Goal: Task Accomplishment & Management: Use online tool/utility

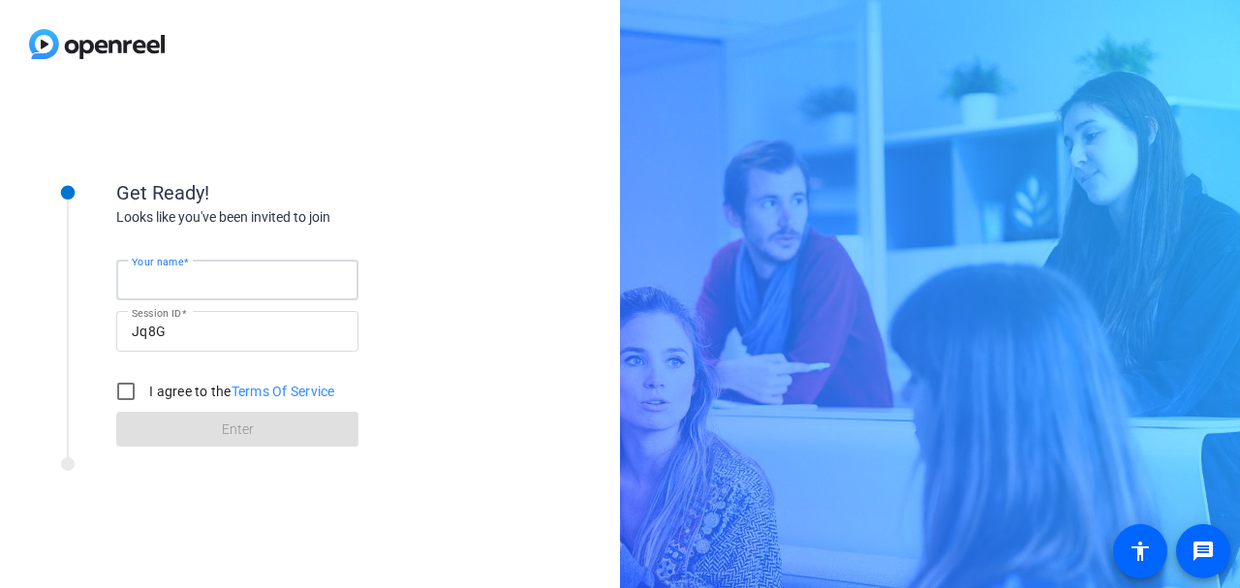
click at [338, 283] on input "Your name" at bounding box center [237, 279] width 211 height 23
type input "[PERSON_NAME]"
click at [125, 390] on input "I agree to the Terms Of Service" at bounding box center [126, 391] width 39 height 39
checkbox input "true"
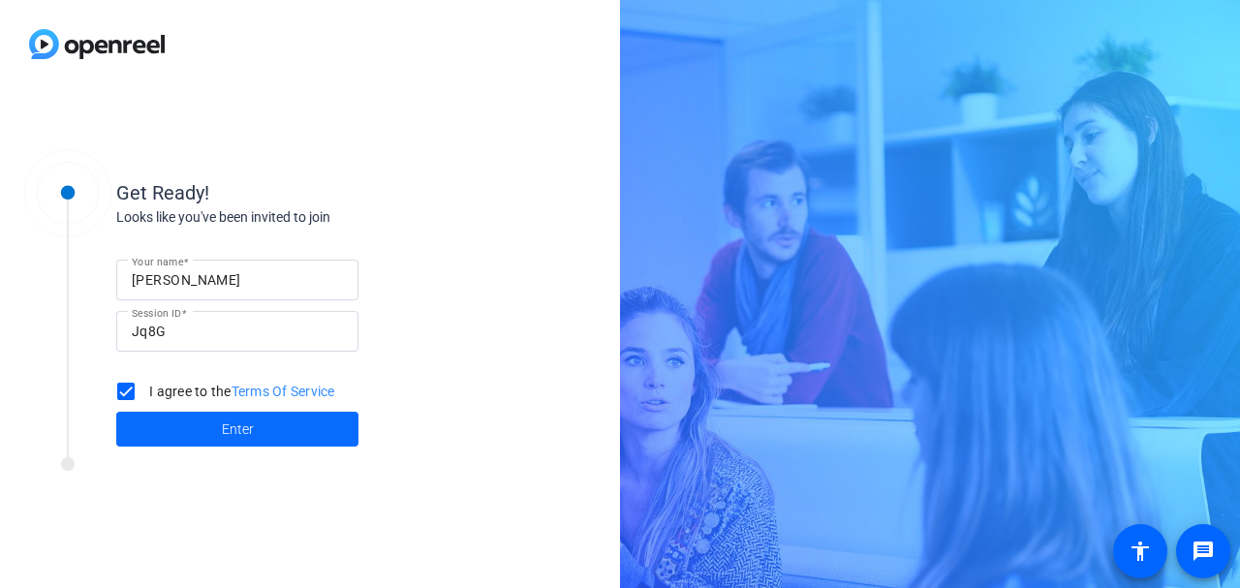
click at [181, 425] on span at bounding box center [237, 429] width 242 height 47
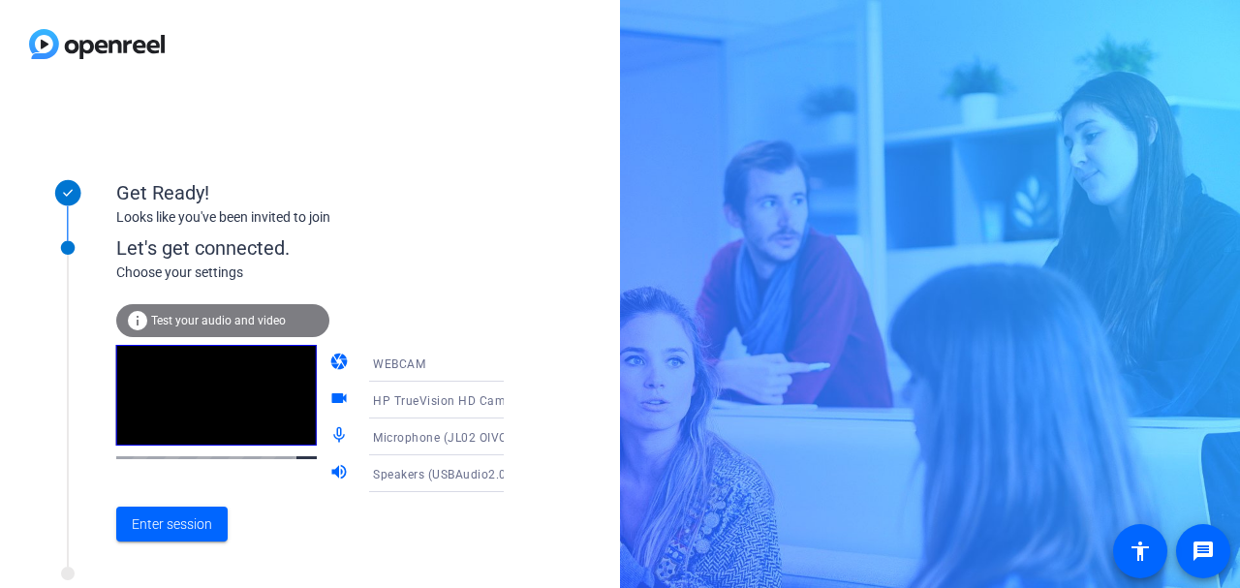
click at [518, 363] on icon at bounding box center [523, 363] width 10 height 5
click at [485, 363] on div at bounding box center [620, 294] width 1240 height 588
click at [512, 400] on icon at bounding box center [523, 400] width 23 height 23
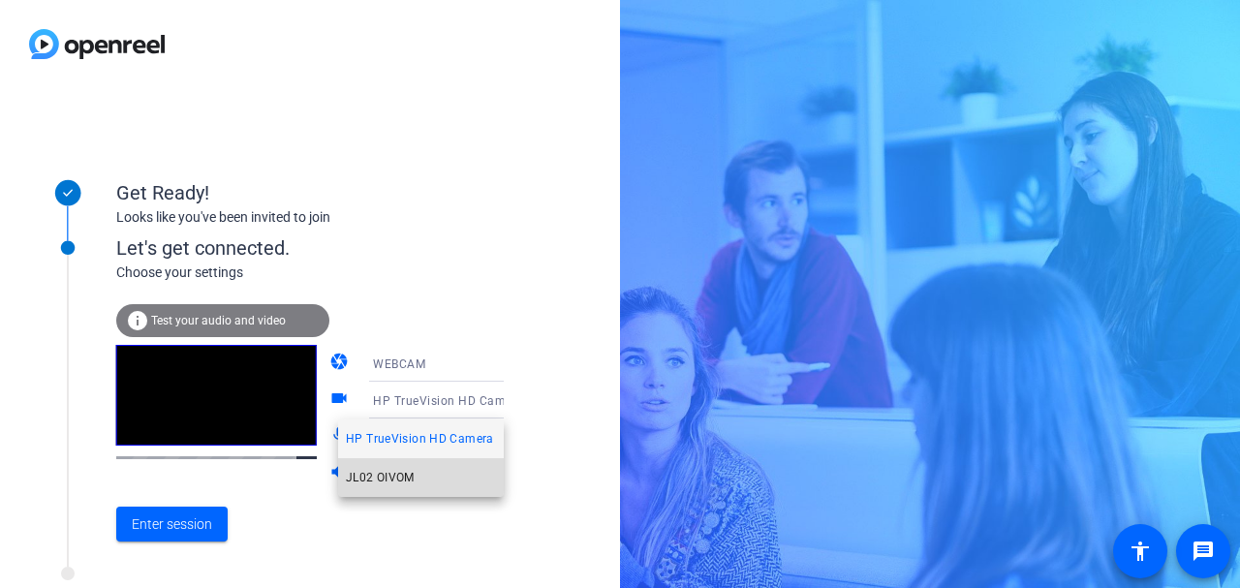
click at [397, 472] on span "JL02 OIVOM" at bounding box center [380, 477] width 69 height 23
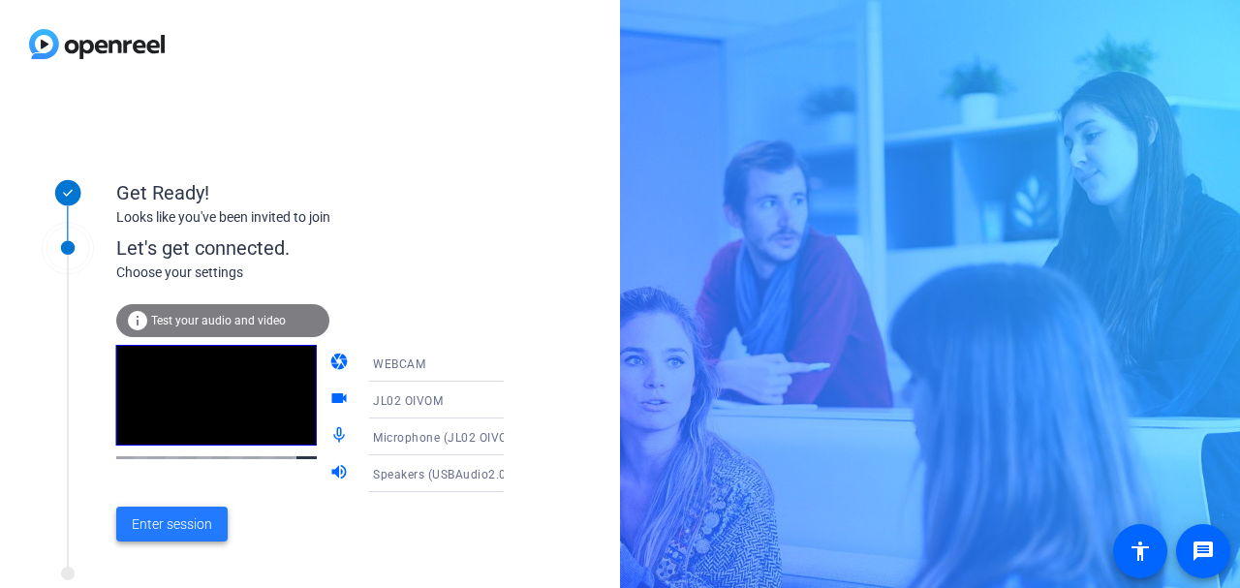
click at [186, 516] on span "Enter session" at bounding box center [172, 524] width 80 height 20
